Goal: Information Seeking & Learning: Learn about a topic

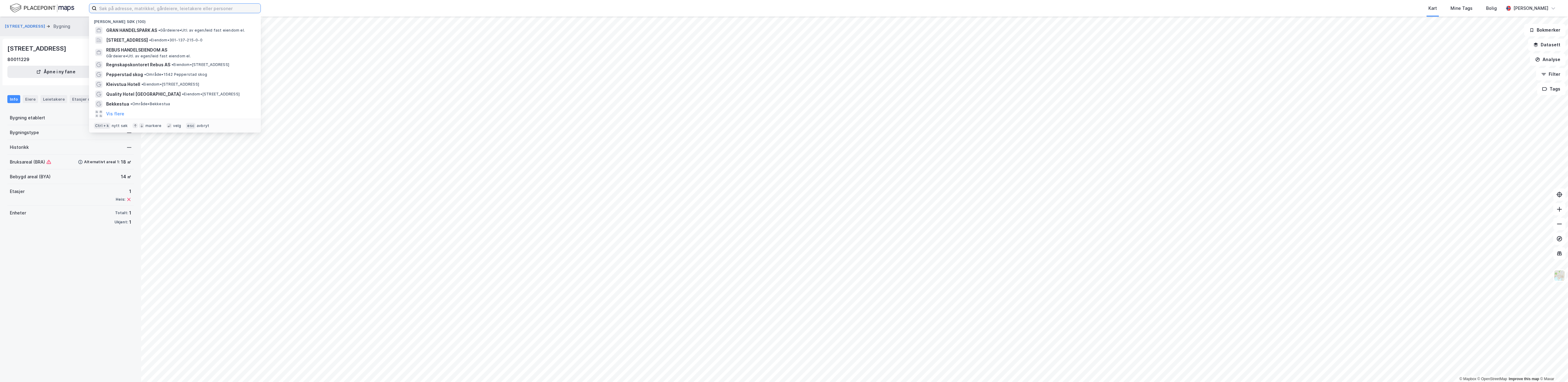
click at [229, 8] on input at bounding box center [178, 8] width 164 height 9
type input "[STREET_ADDRESS]"
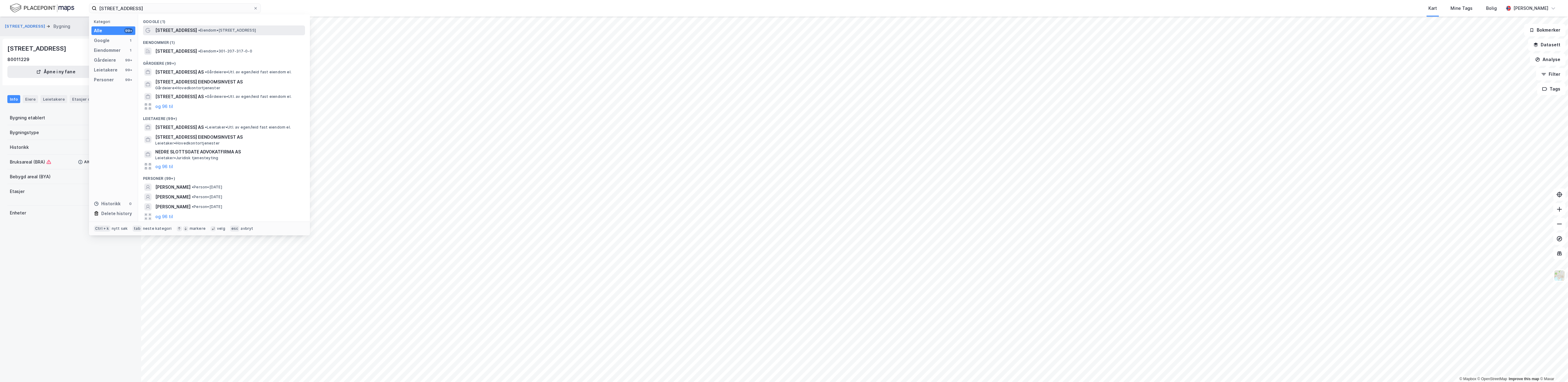
click at [184, 30] on span "[STREET_ADDRESS]" at bounding box center [176, 30] width 42 height 7
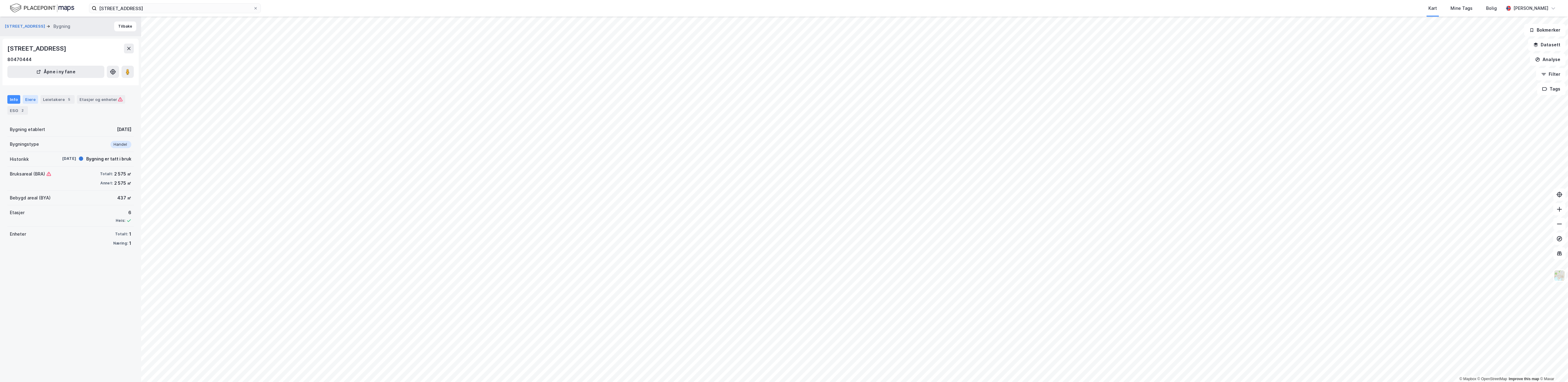
click at [30, 100] on div "Eiere" at bounding box center [30, 99] width 15 height 9
click at [42, 153] on link "[GEOGRAPHIC_DATA], 207/317" at bounding box center [60, 153] width 65 height 5
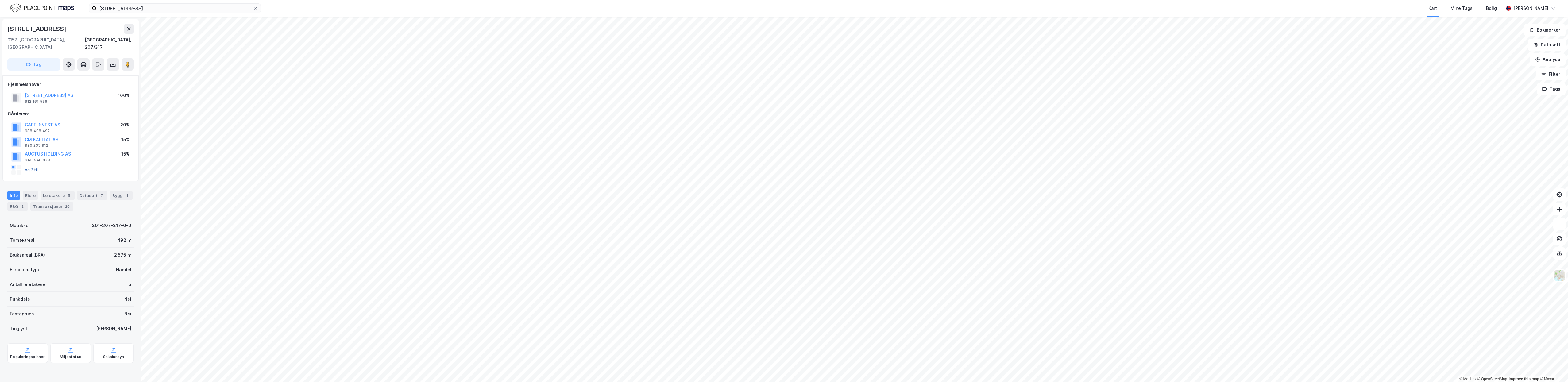
click at [0, 0] on button "og 2 til" at bounding box center [0, 0] width 0 height 0
click at [55, 191] on div "Leietakere 5" at bounding box center [58, 195] width 34 height 9
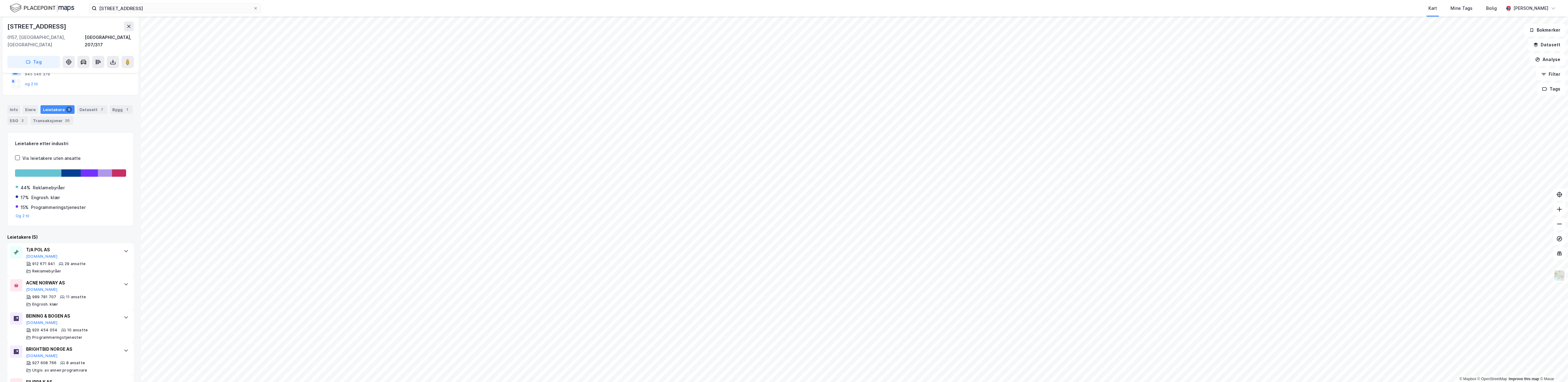
scroll to position [74, 0]
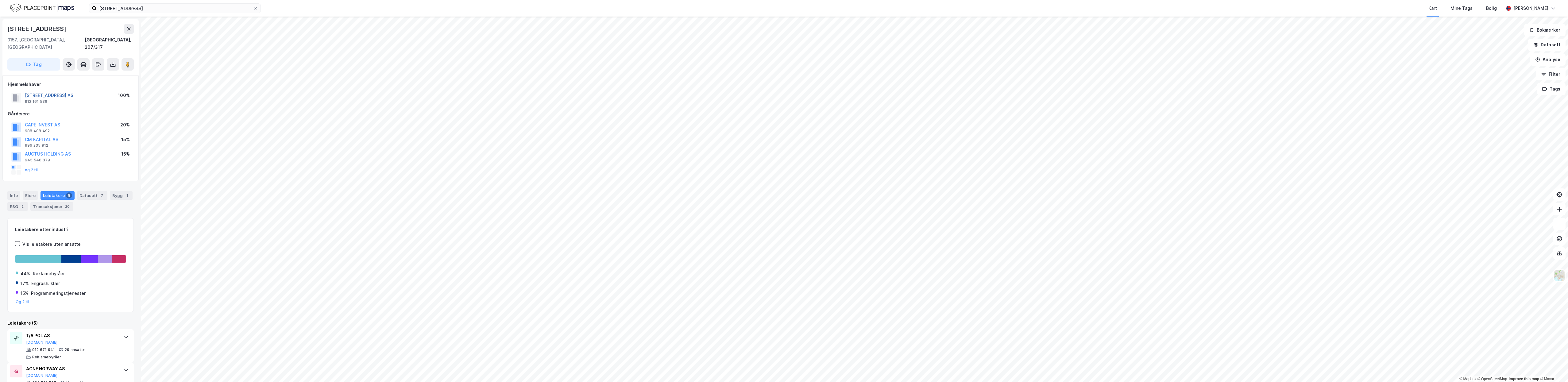
click at [0, 0] on button "[STREET_ADDRESS] AS" at bounding box center [0, 0] width 0 height 0
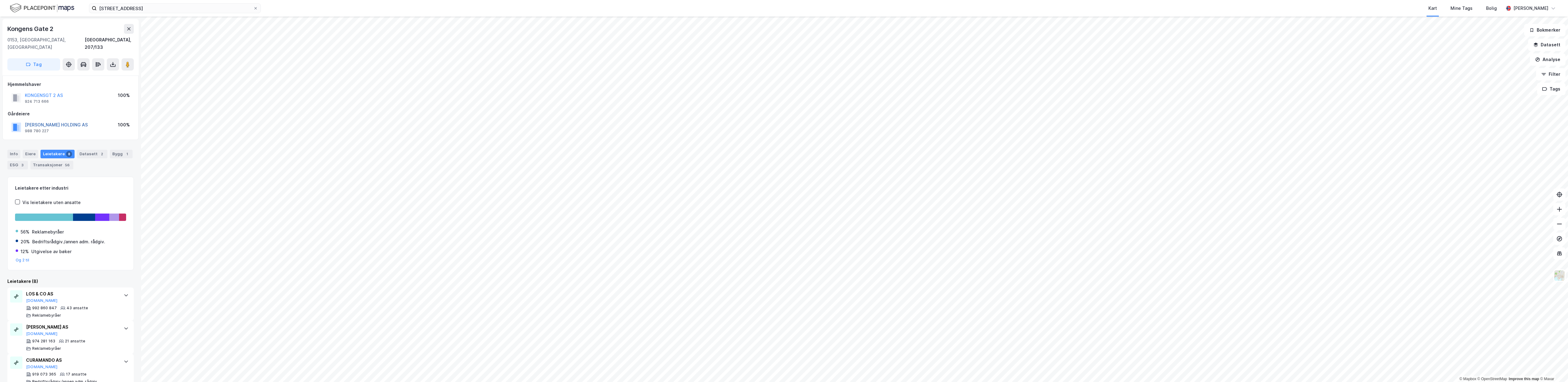
click at [0, 0] on button "[PERSON_NAME] HOLDING AS" at bounding box center [0, 0] width 0 height 0
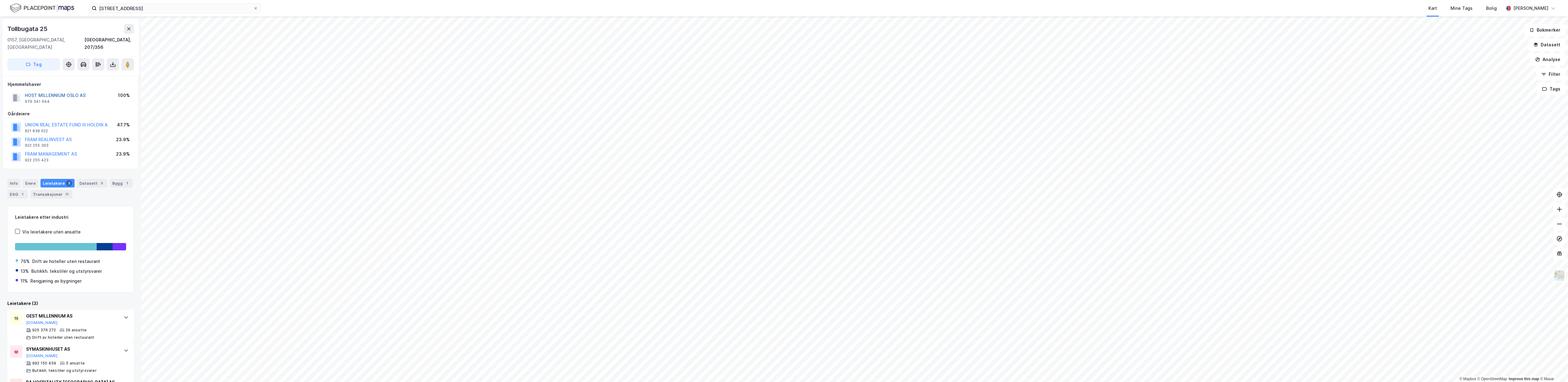
click at [0, 0] on button "HOST MILLENNIUM OSLO AS" at bounding box center [0, 0] width 0 height 0
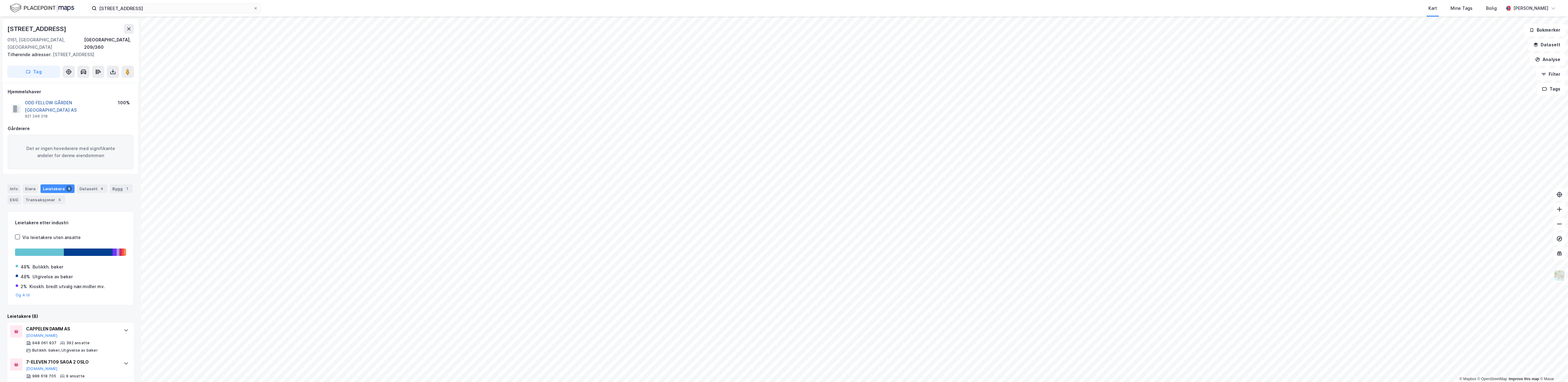
click at [0, 0] on button "ODD FELLOW GÅRDEN [GEOGRAPHIC_DATA] AS" at bounding box center [0, 0] width 0 height 0
